Goal: Information Seeking & Learning: Learn about a topic

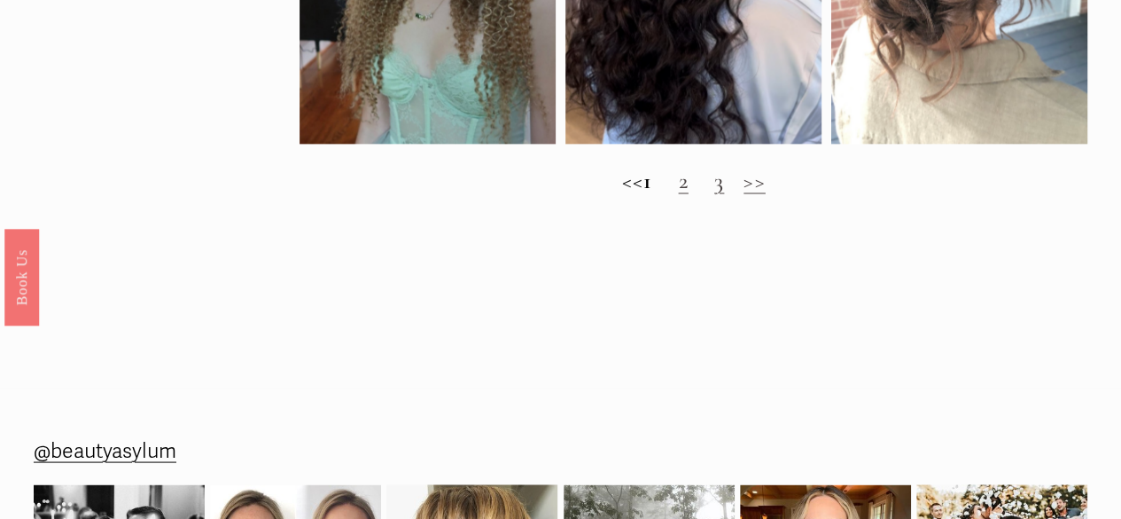
scroll to position [1609, 0]
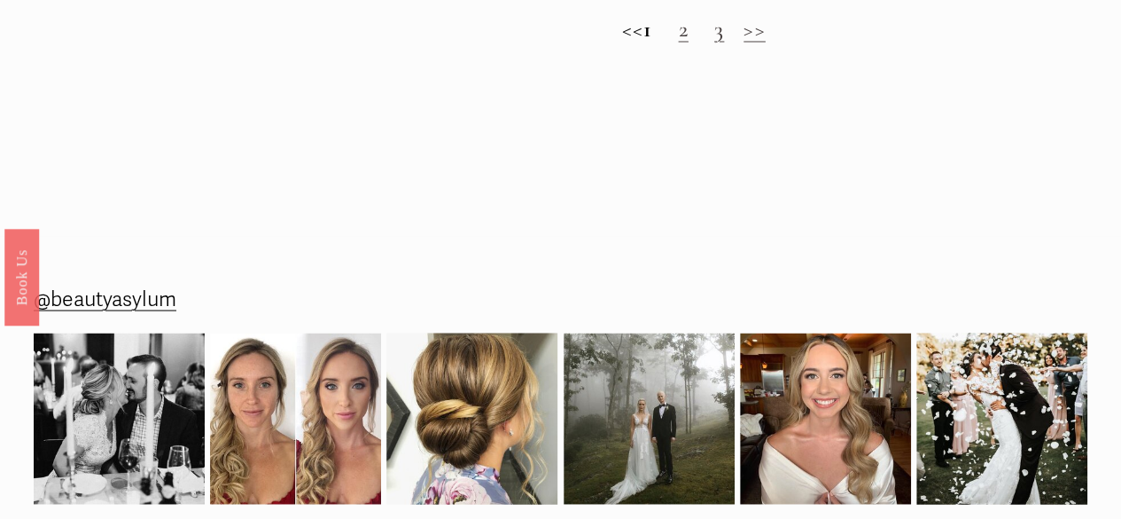
click at [688, 43] on link "2" at bounding box center [683, 28] width 10 height 27
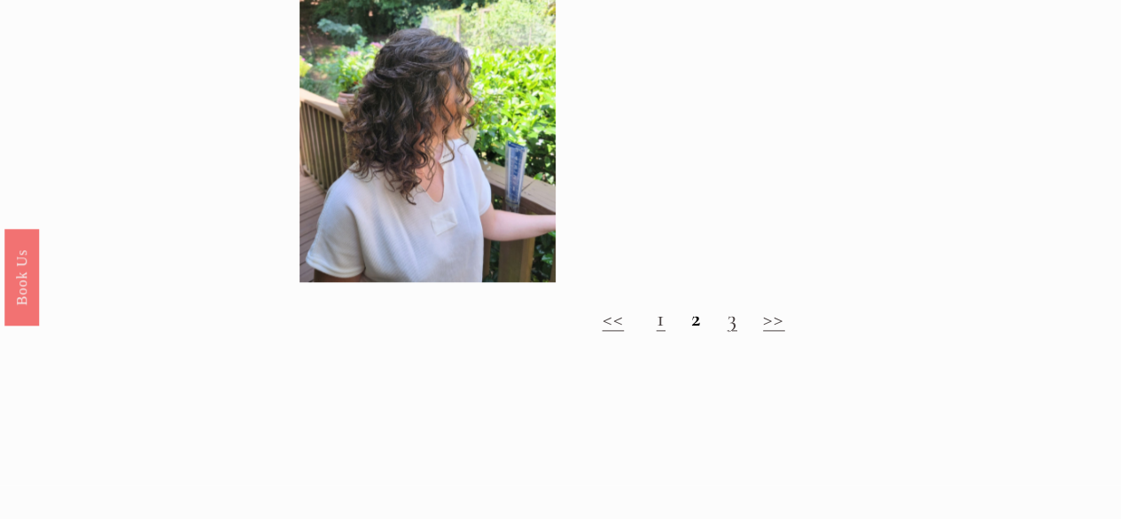
scroll to position [962, 0]
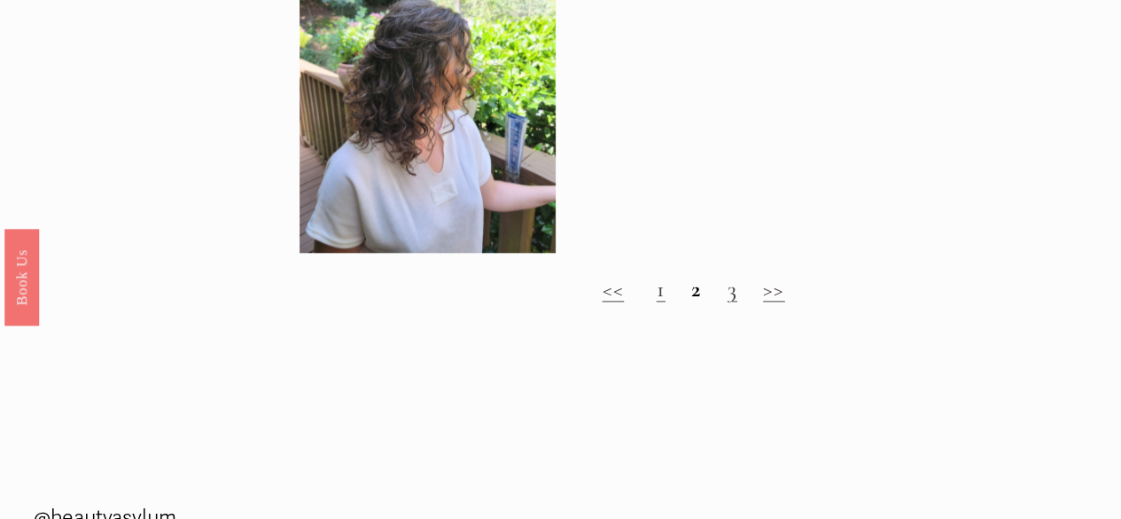
click at [729, 302] on link "3" at bounding box center [732, 288] width 10 height 27
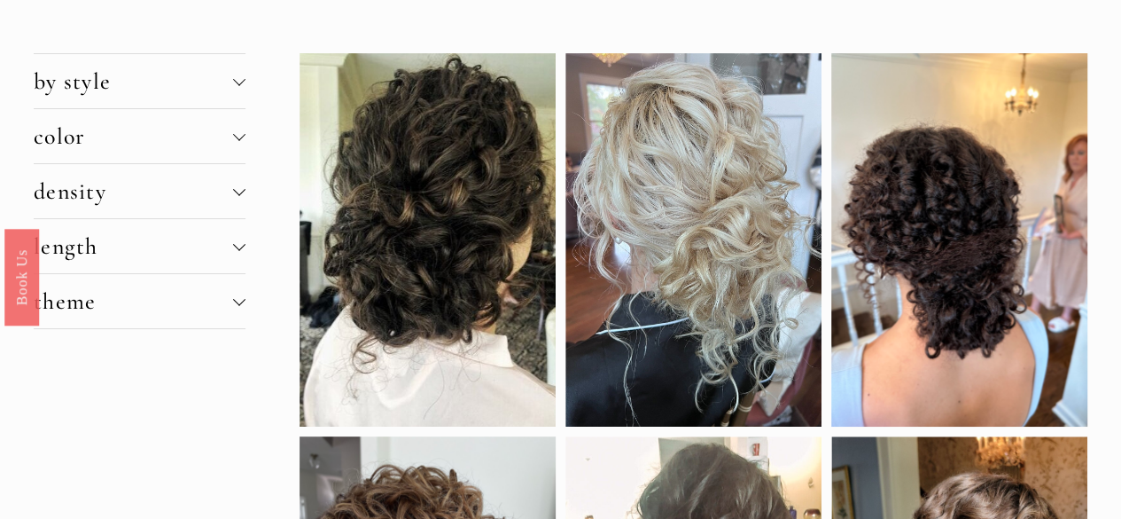
scroll to position [105, 0]
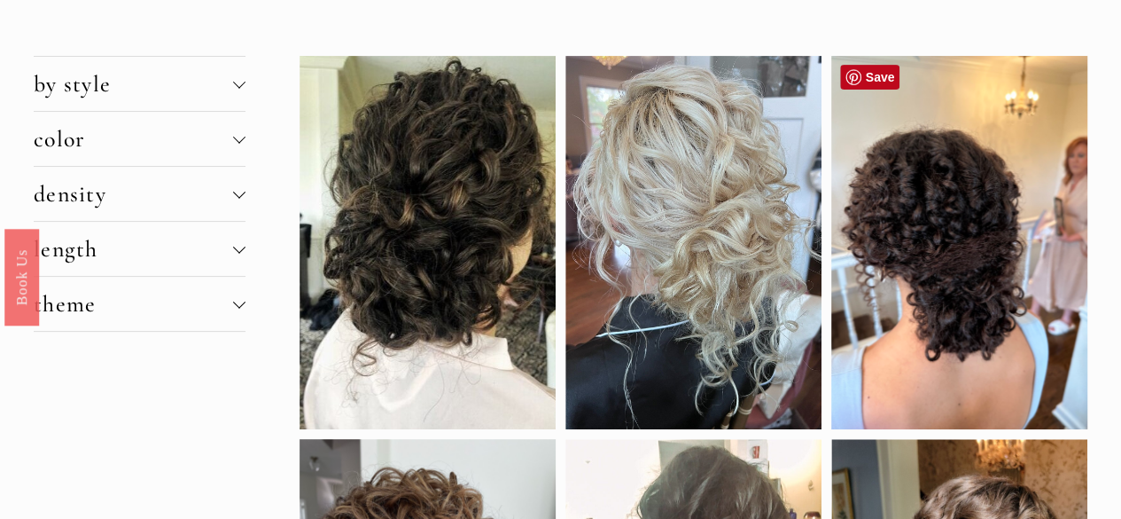
click at [925, 318] on div at bounding box center [960, 242] width 256 height 373
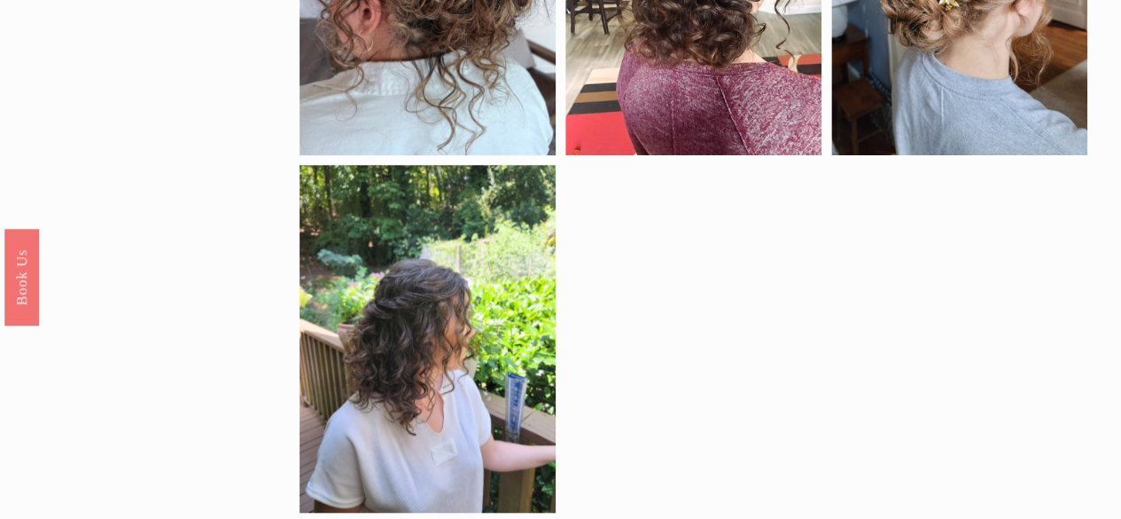
scroll to position [716, 0]
